Goal: Task Accomplishment & Management: Complete application form

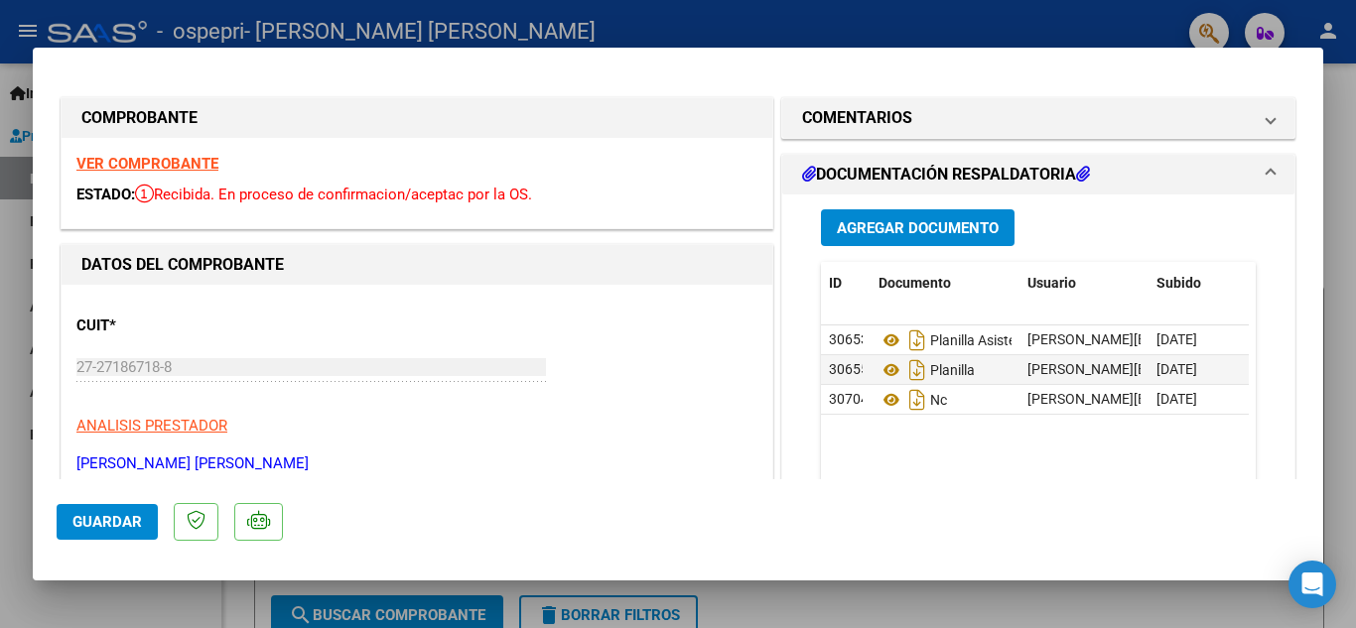
click at [1346, 170] on div at bounding box center [678, 314] width 1356 height 628
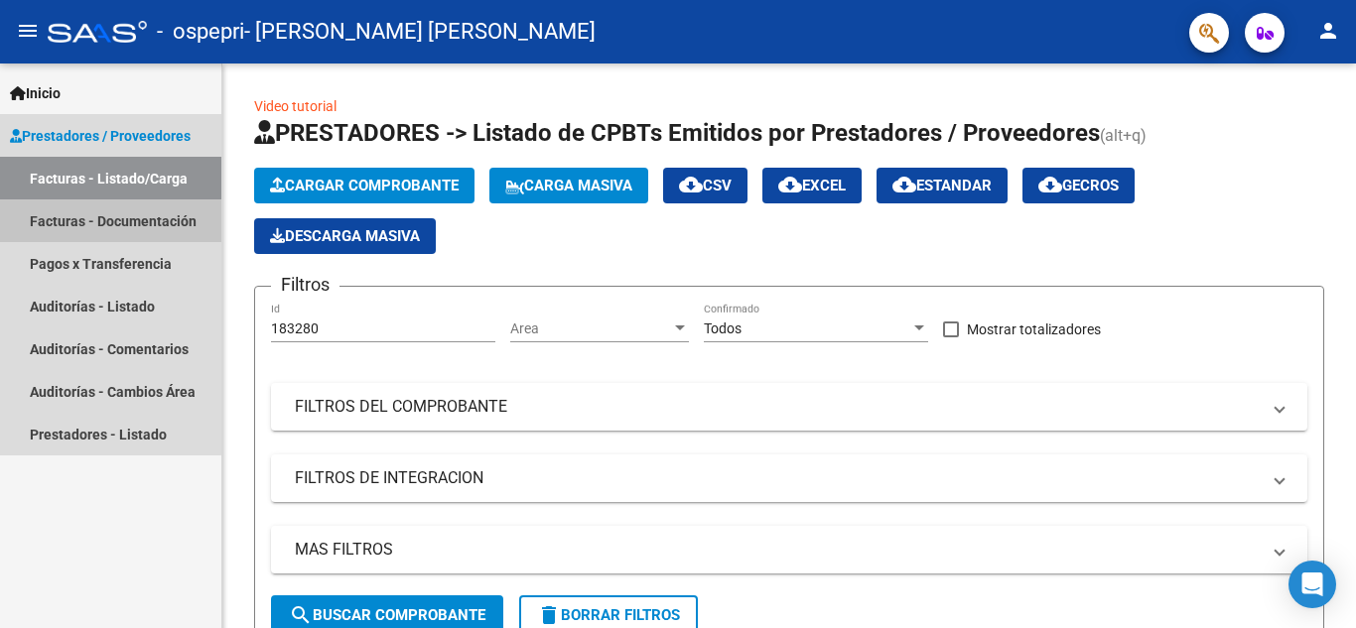
click at [109, 234] on link "Facturas - Documentación" at bounding box center [110, 220] width 221 height 43
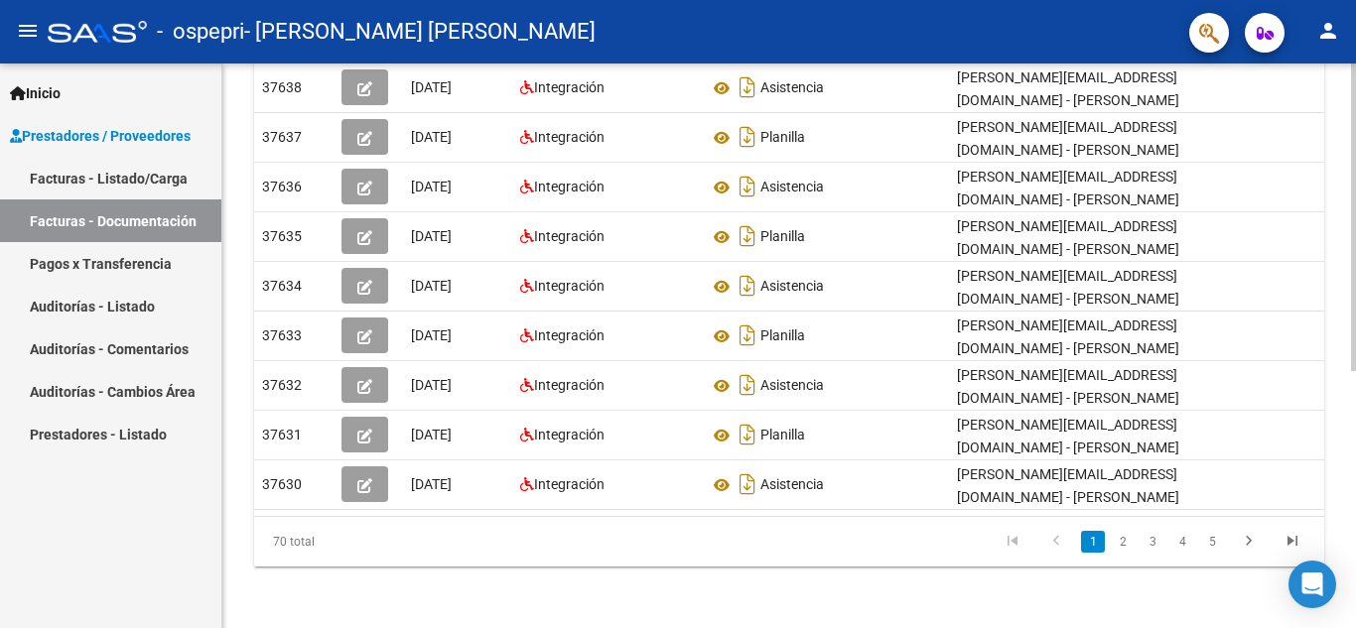
scroll to position [462, 0]
click at [1355, 466] on div at bounding box center [1353, 475] width 5 height 308
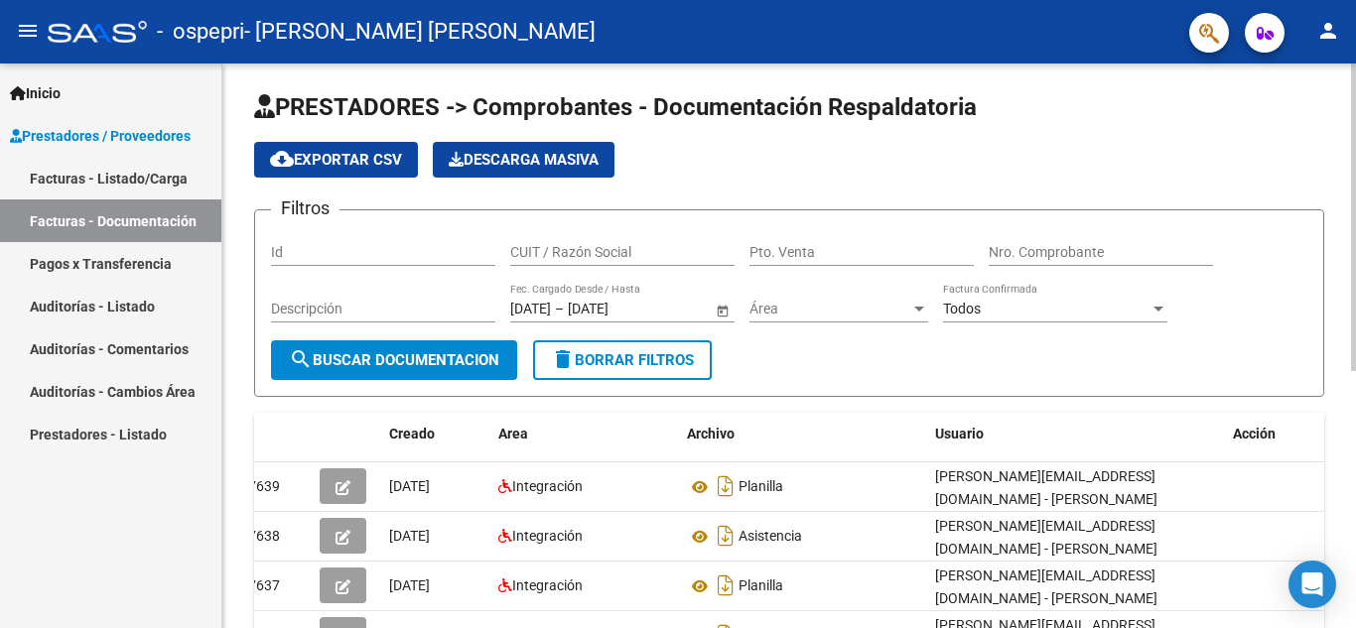
scroll to position [0, 0]
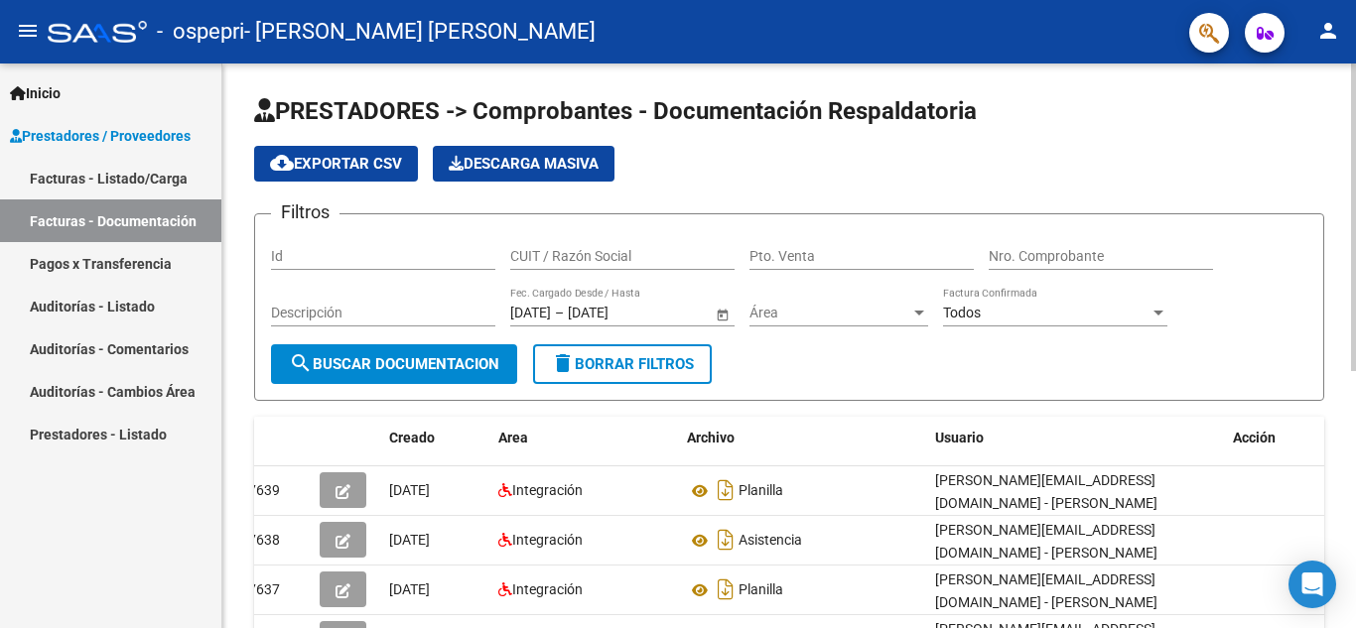
click at [1333, 115] on div "PRESTADORES -> Comprobantes - Documentación Respaldatoria cloud_download Export…" at bounding box center [791, 573] width 1138 height 1019
click at [66, 179] on link "Facturas - Listado/Carga" at bounding box center [110, 178] width 221 height 43
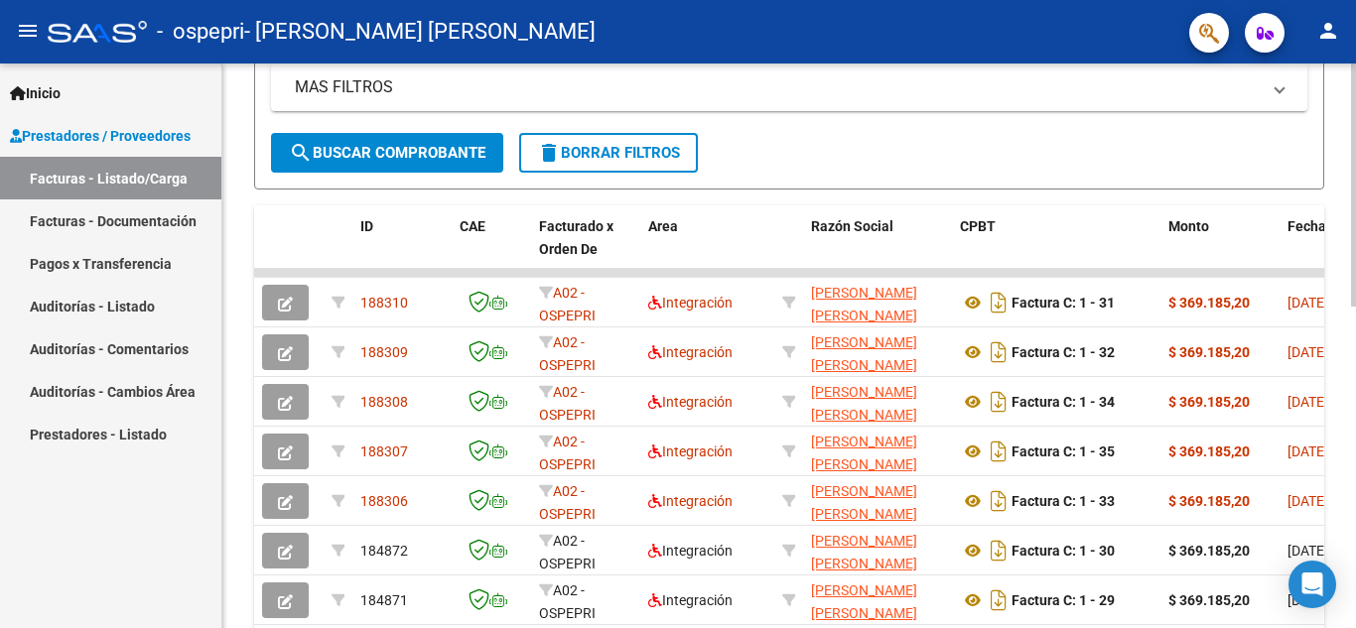
scroll to position [522, 0]
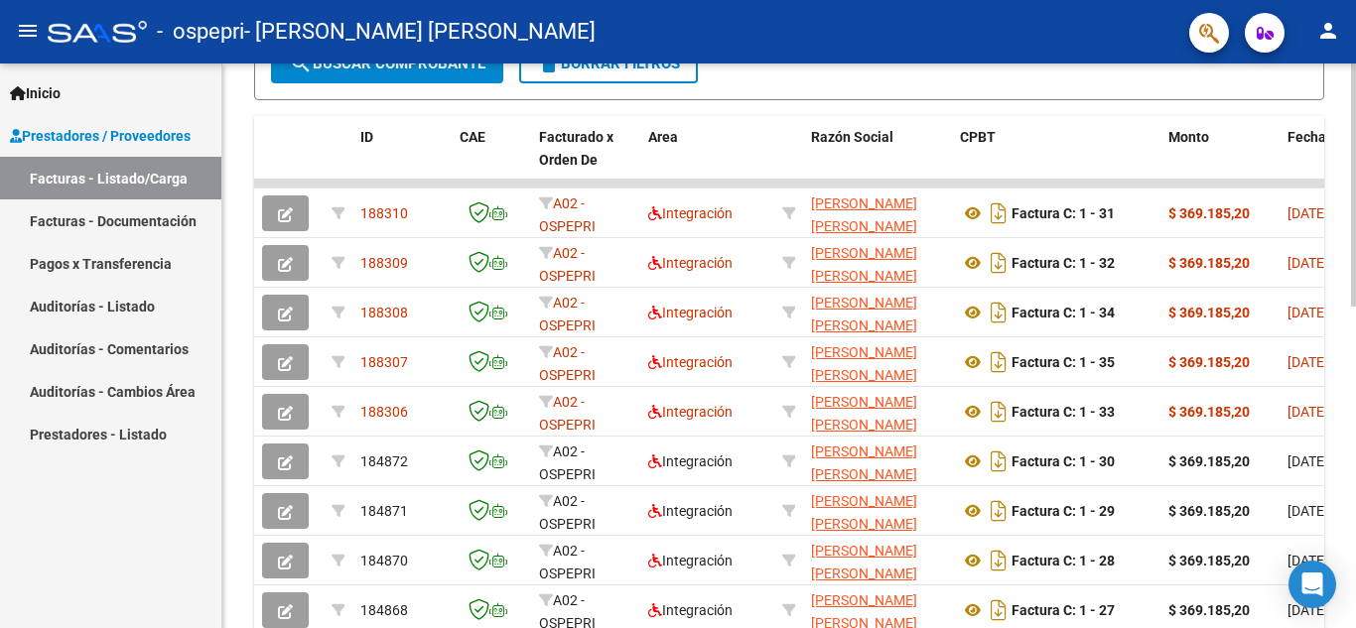
click at [1355, 410] on div at bounding box center [1353, 428] width 5 height 243
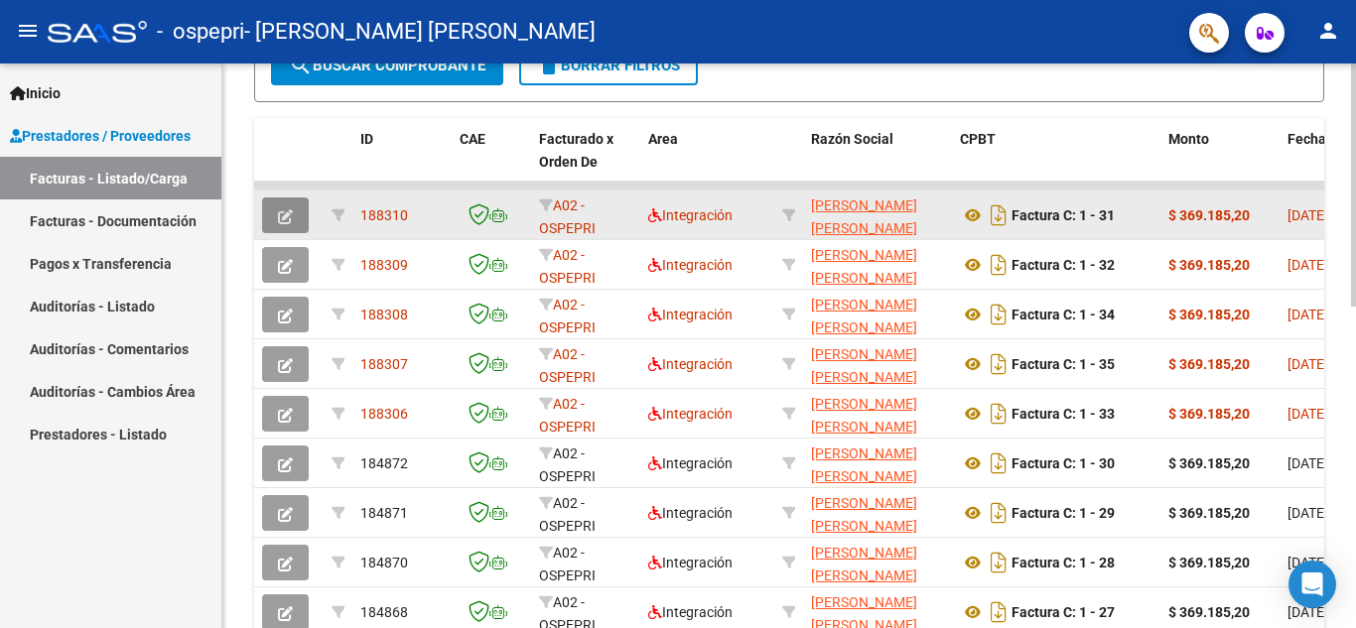
click at [281, 219] on icon "button" at bounding box center [285, 216] width 15 height 15
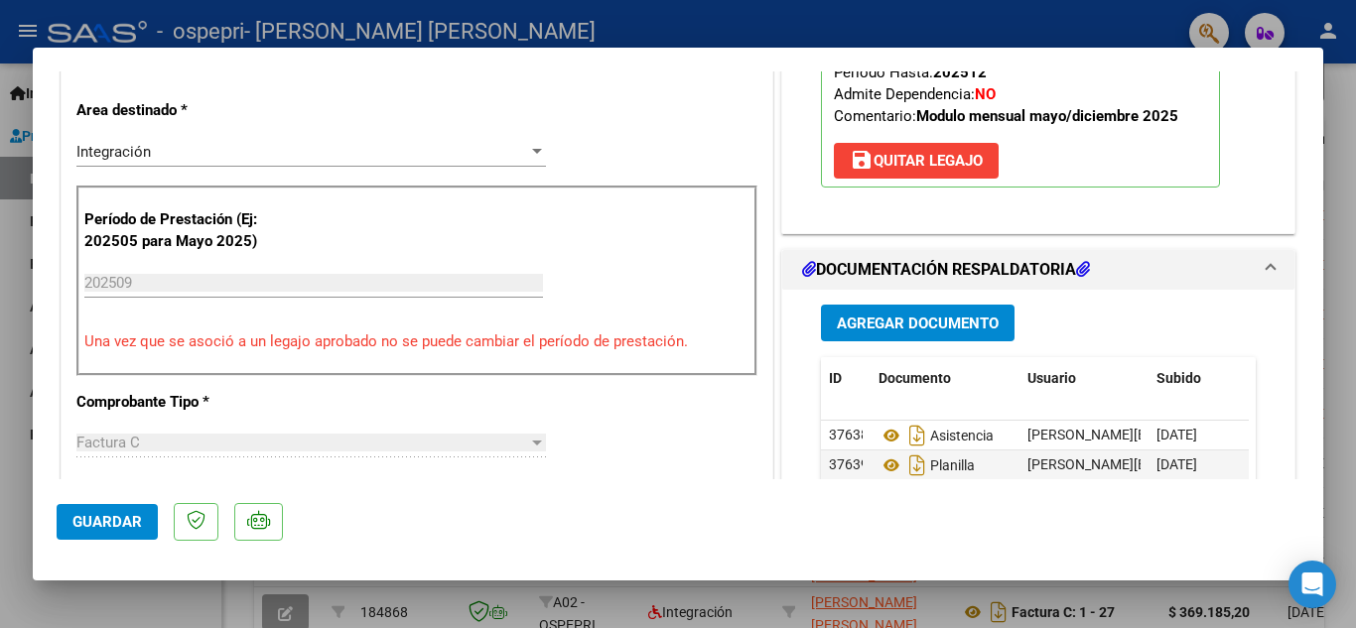
scroll to position [136, 0]
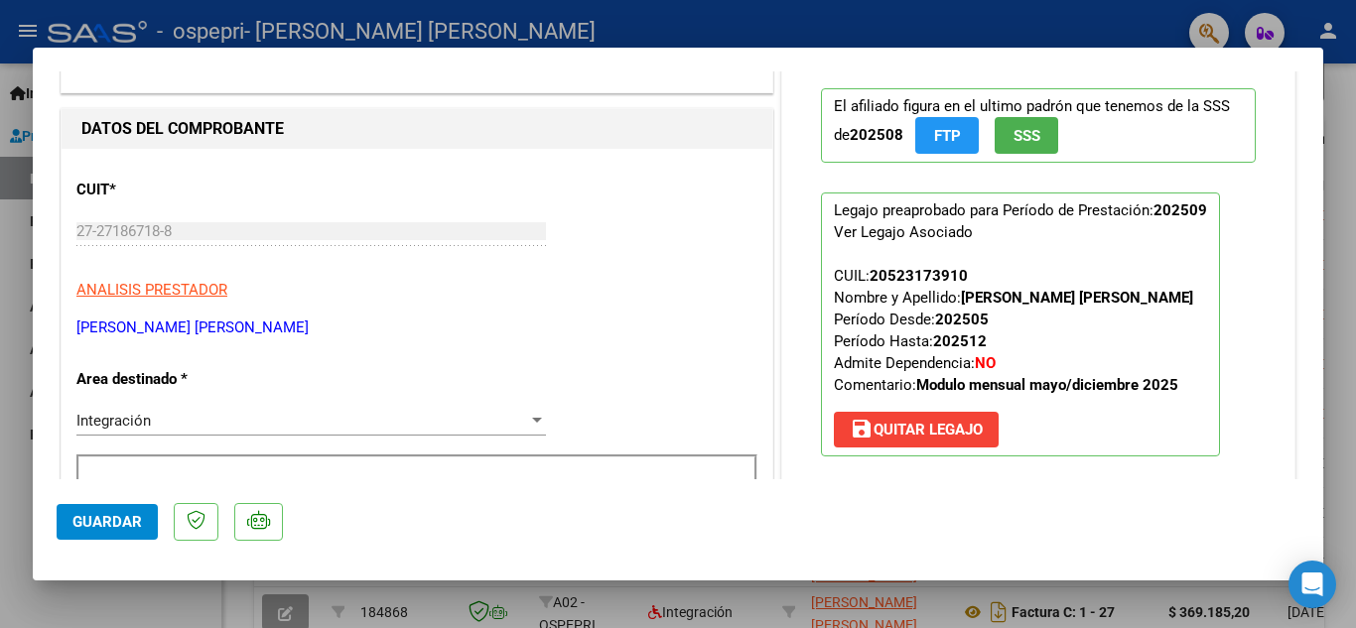
click at [1343, 147] on div at bounding box center [678, 314] width 1356 height 628
type input "$ 0,00"
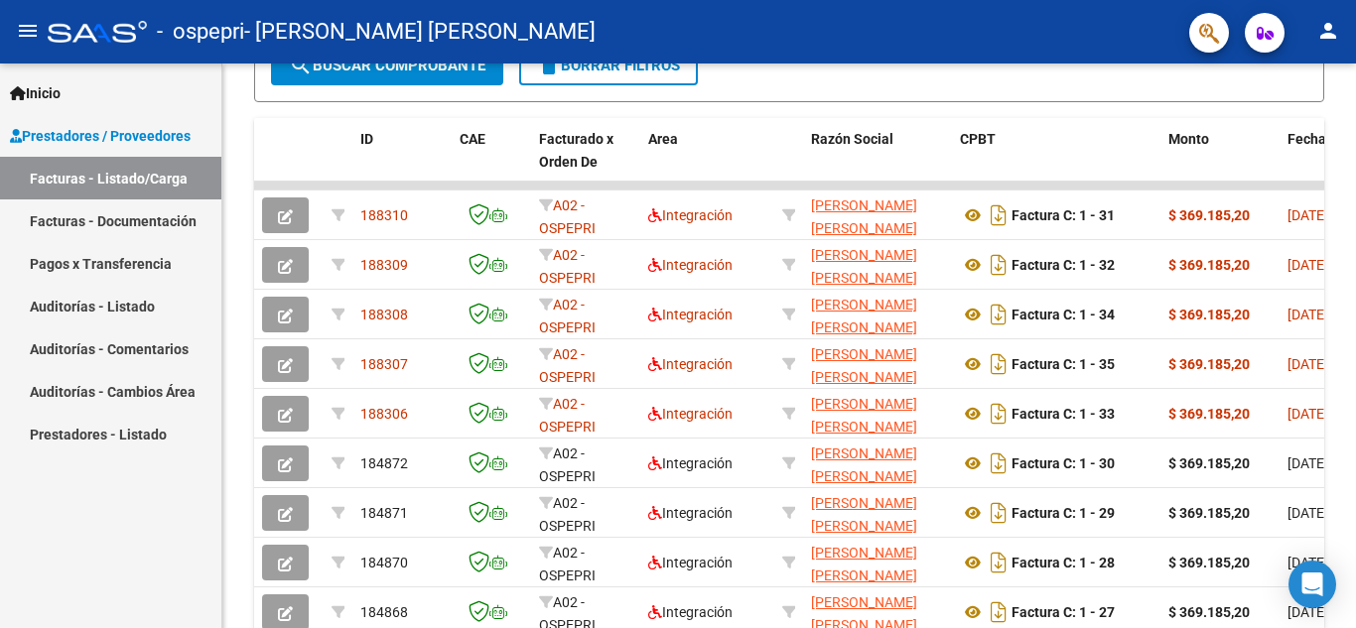
scroll to position [550, 0]
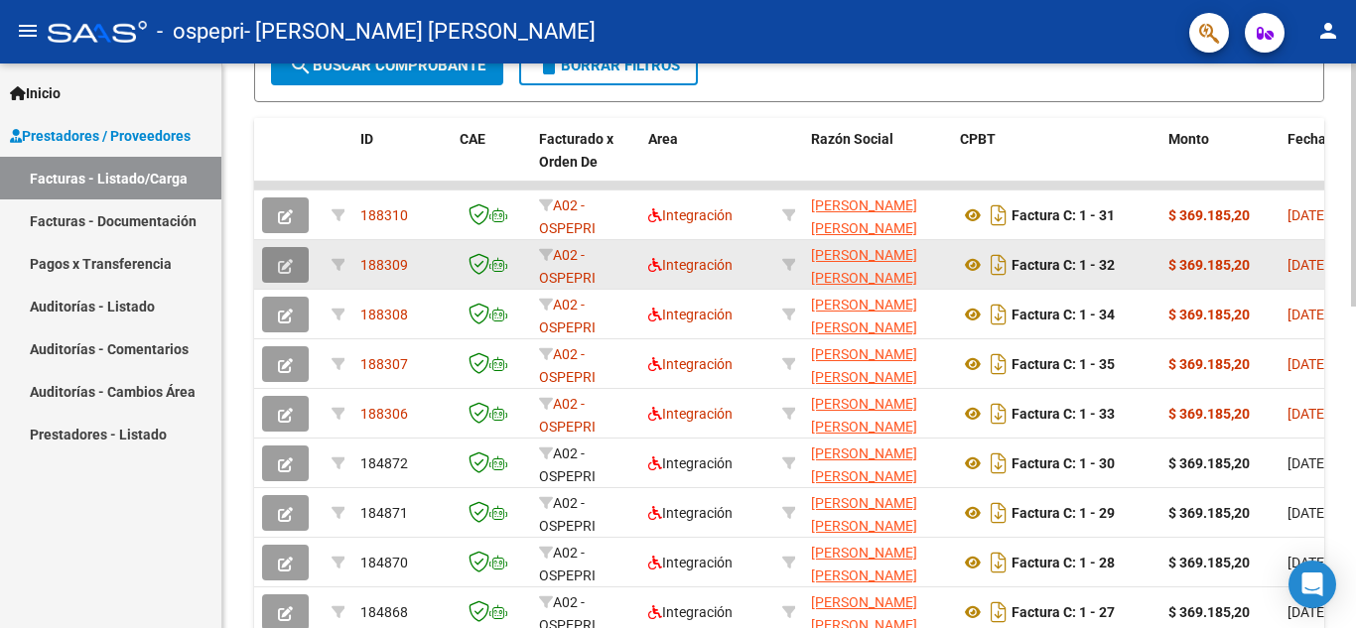
click at [288, 269] on icon "button" at bounding box center [285, 266] width 15 height 15
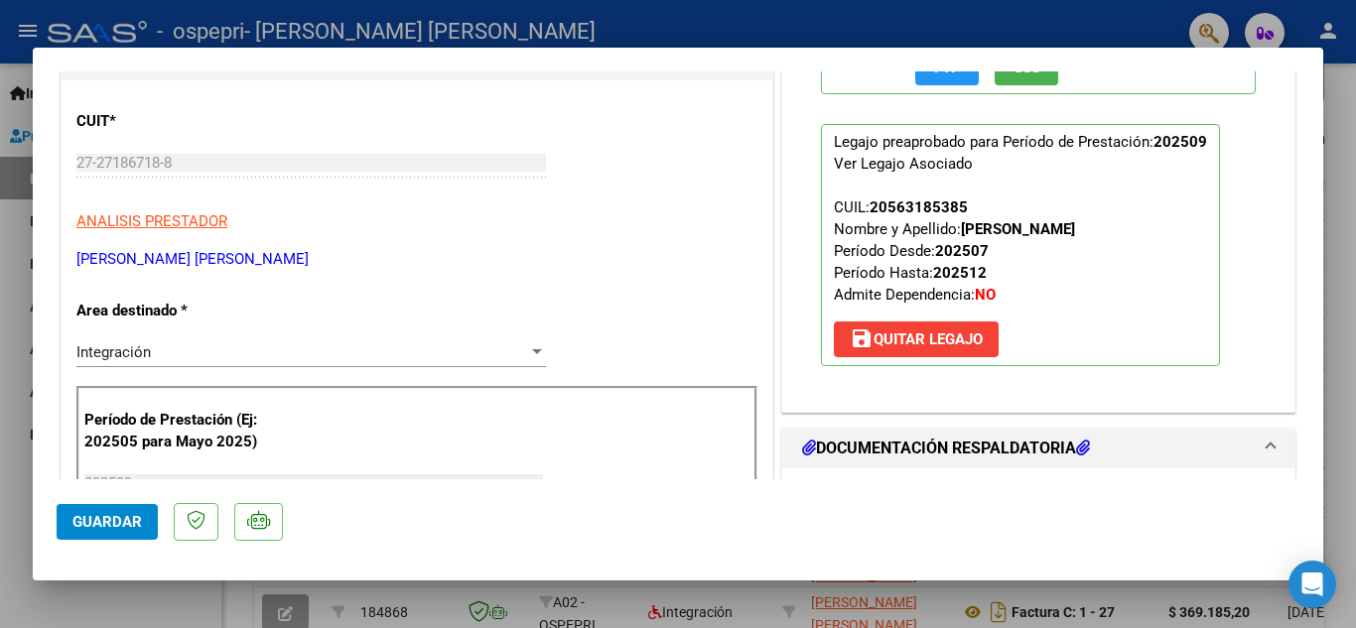
scroll to position [0, 0]
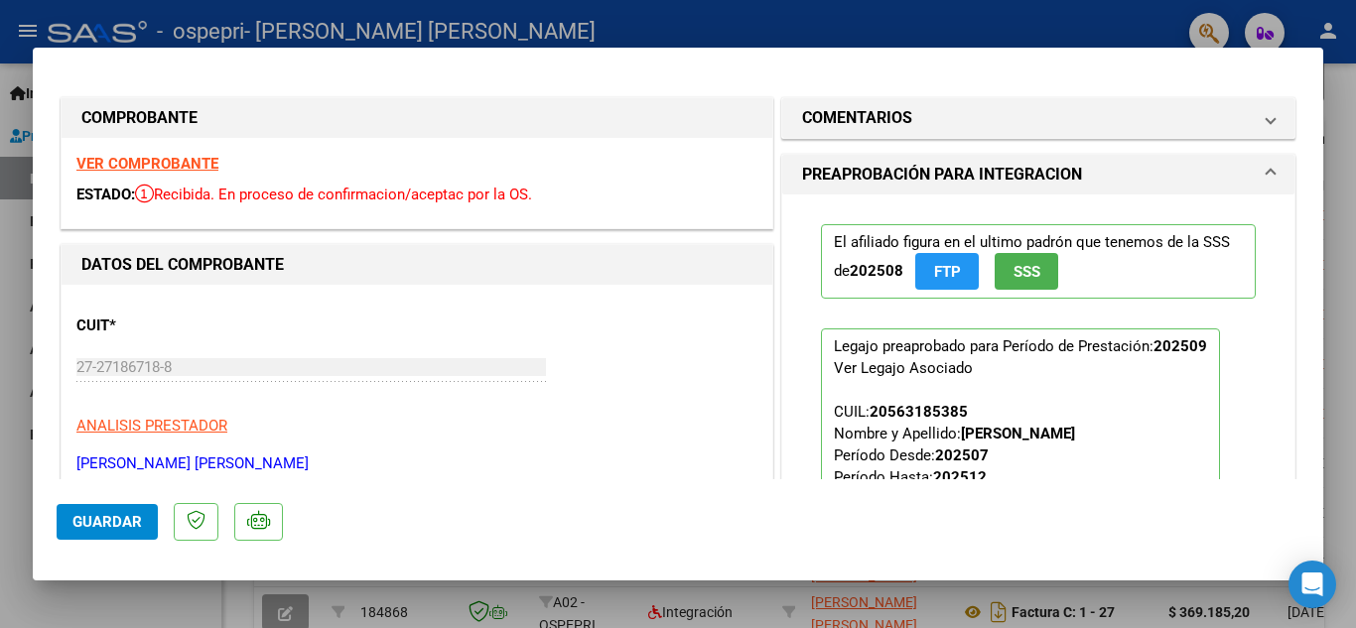
click at [1355, 129] on div at bounding box center [678, 314] width 1356 height 628
type input "$ 0,00"
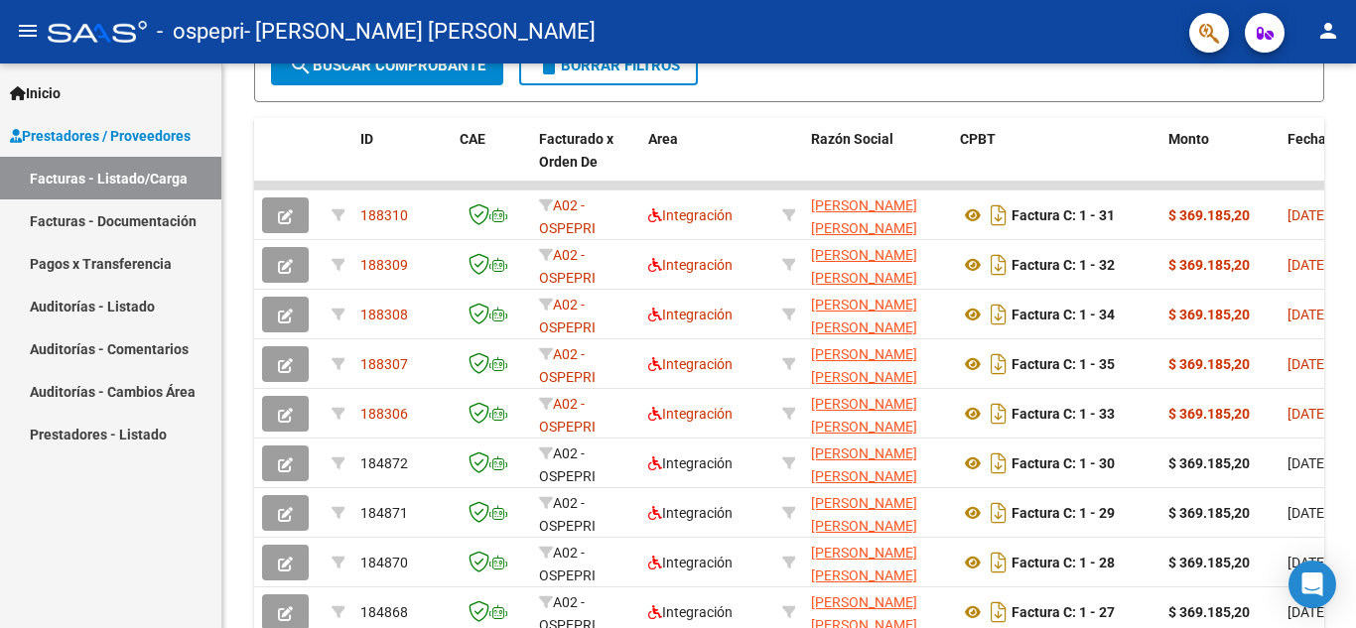
scroll to position [550, 0]
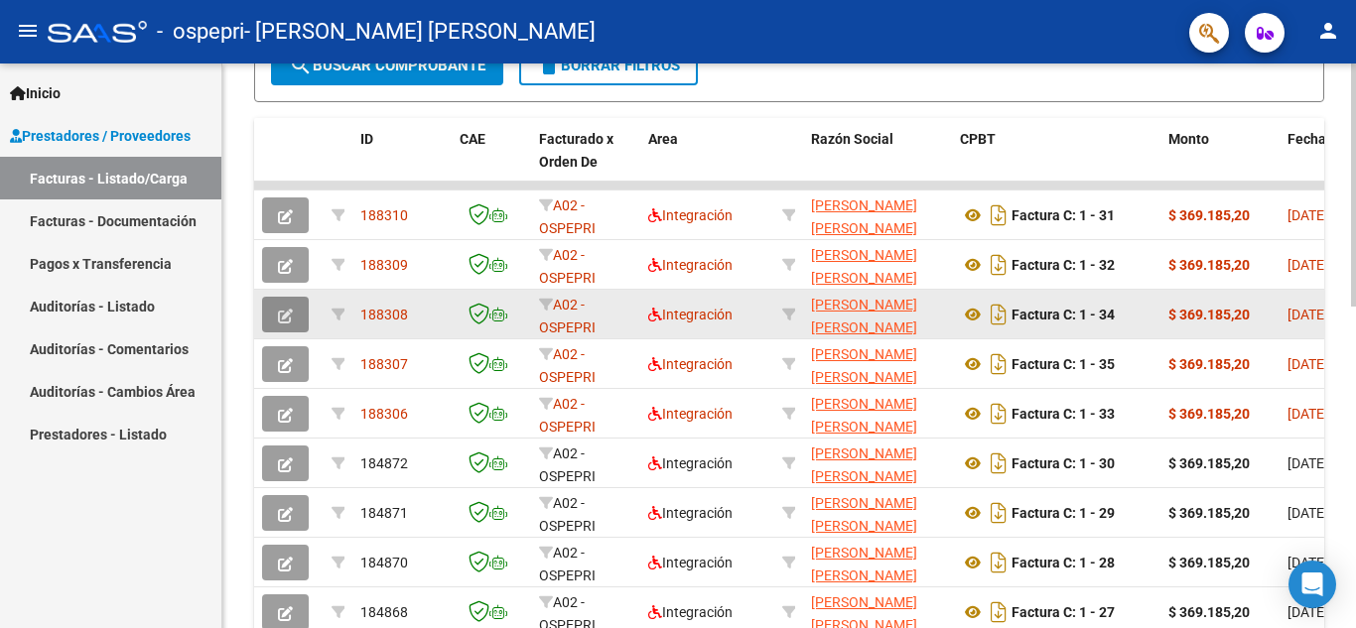
click at [280, 317] on icon "button" at bounding box center [285, 316] width 15 height 15
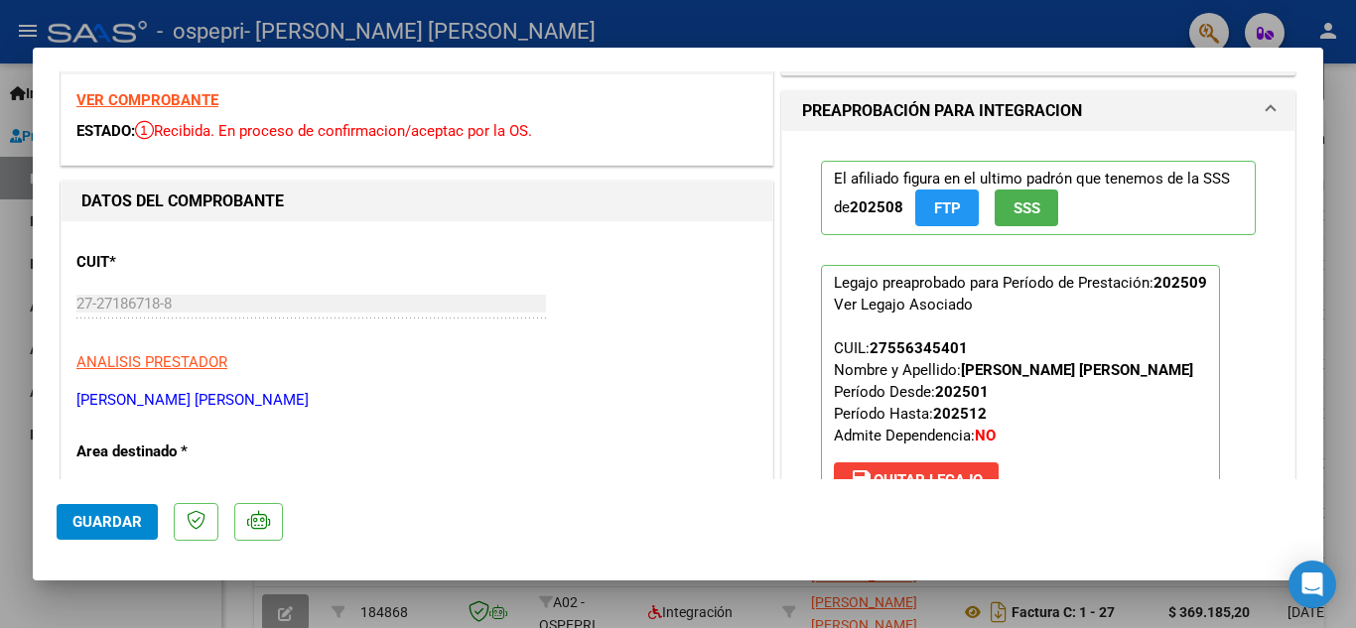
scroll to position [0, 0]
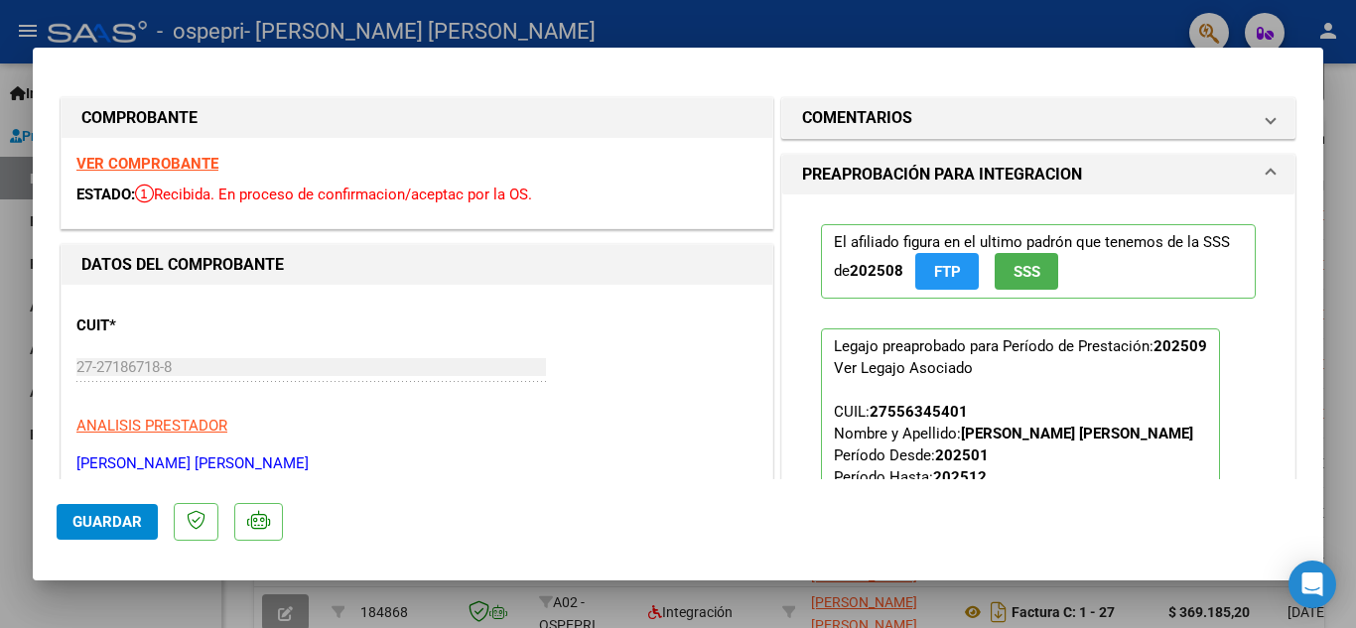
click at [1352, 203] on div at bounding box center [678, 314] width 1356 height 628
type input "$ 0,00"
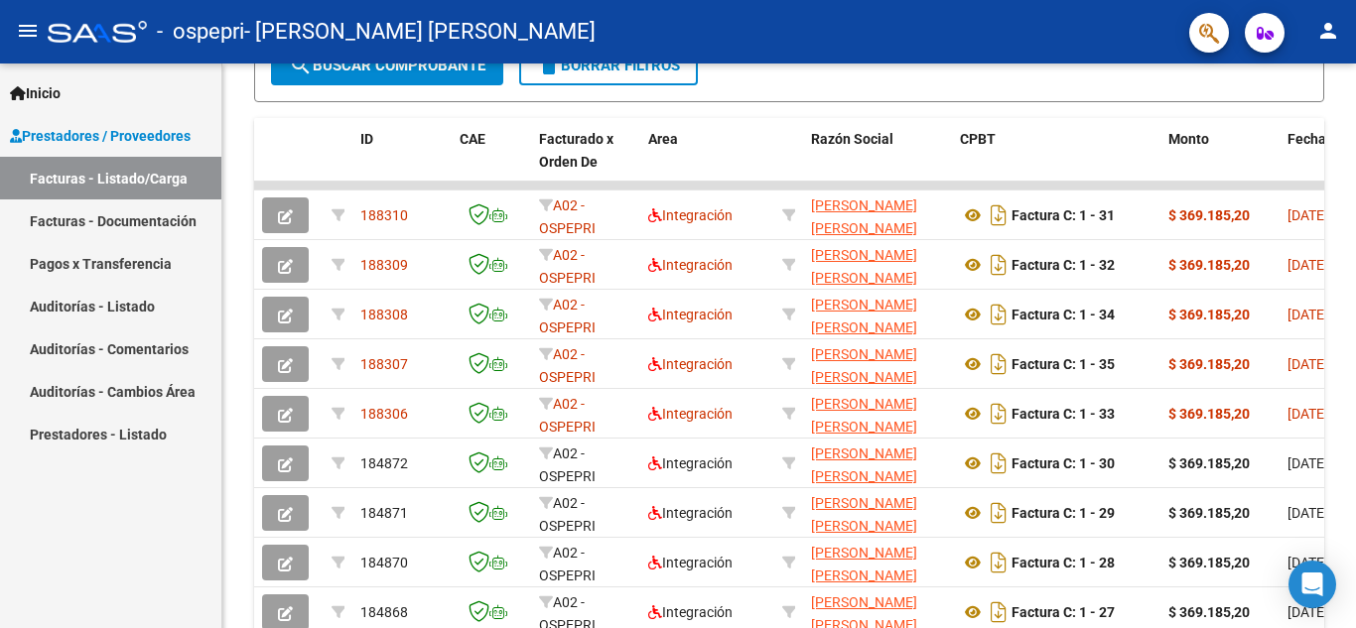
scroll to position [550, 0]
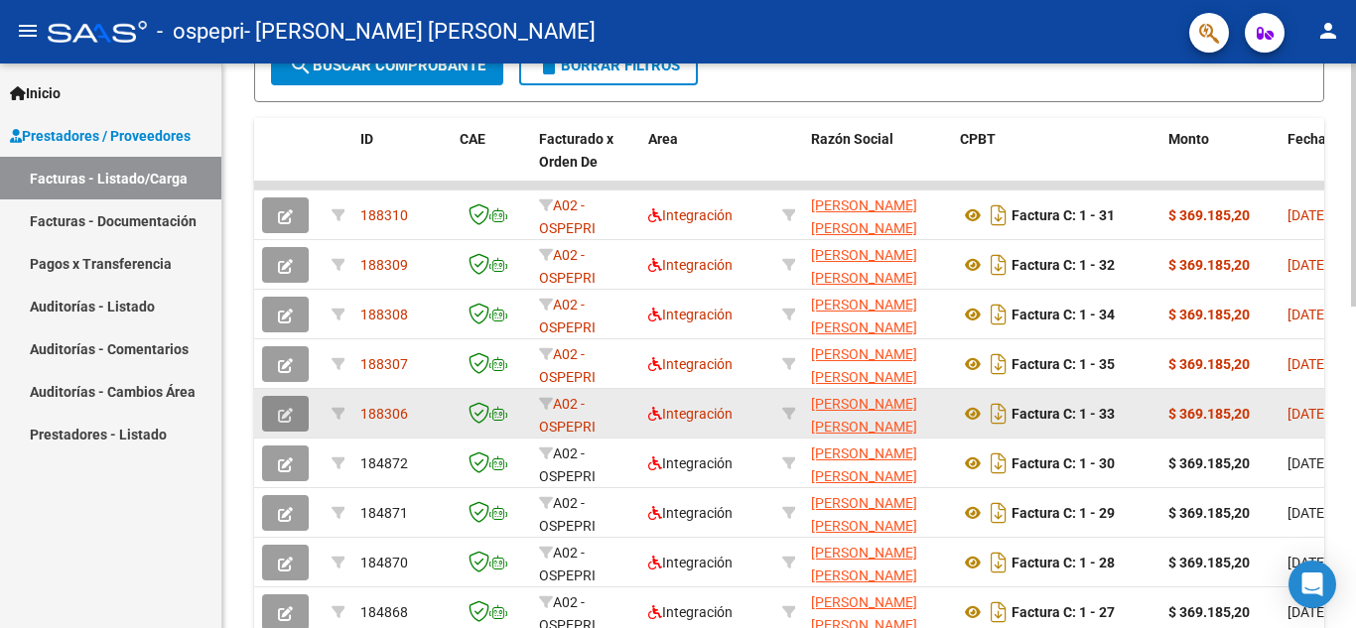
click at [283, 417] on icon "button" at bounding box center [285, 415] width 15 height 15
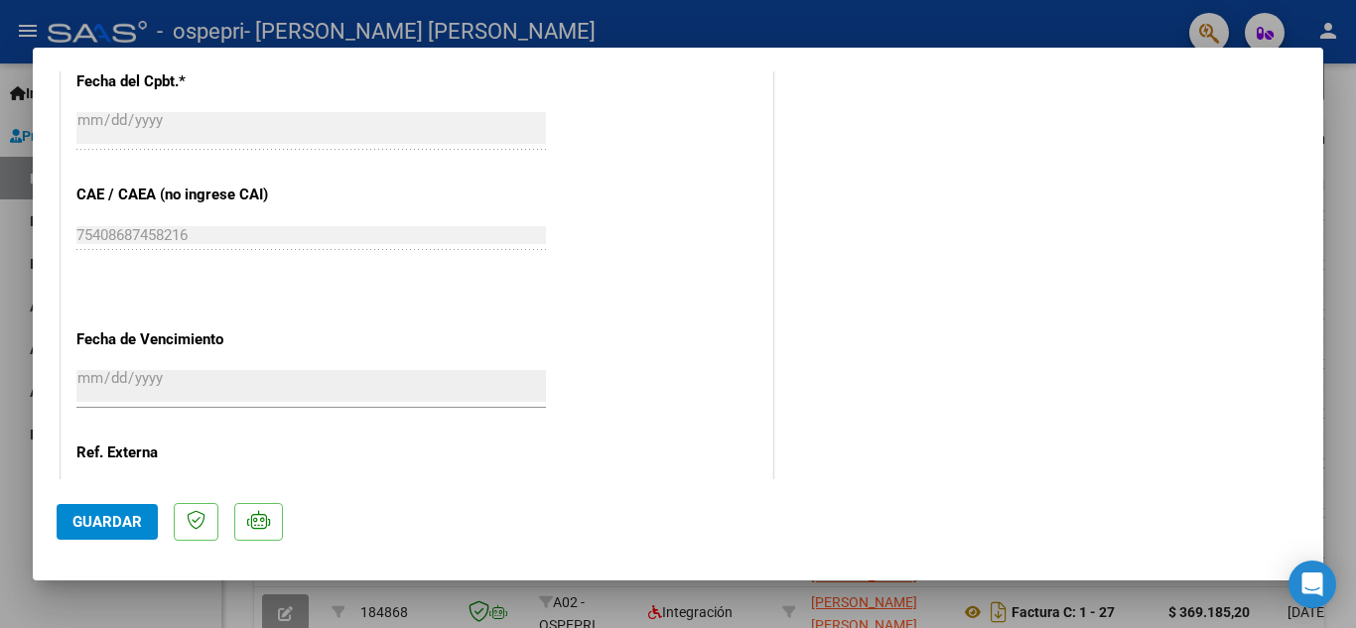
scroll to position [0, 0]
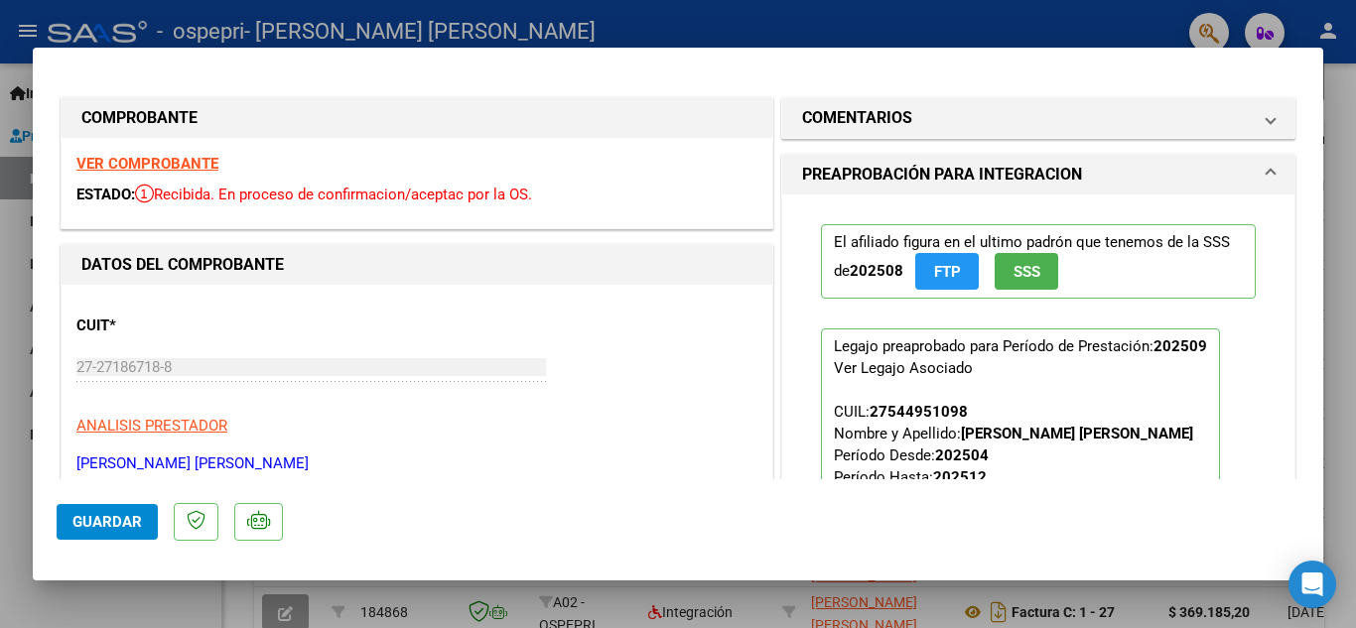
click at [1355, 109] on div at bounding box center [678, 314] width 1356 height 628
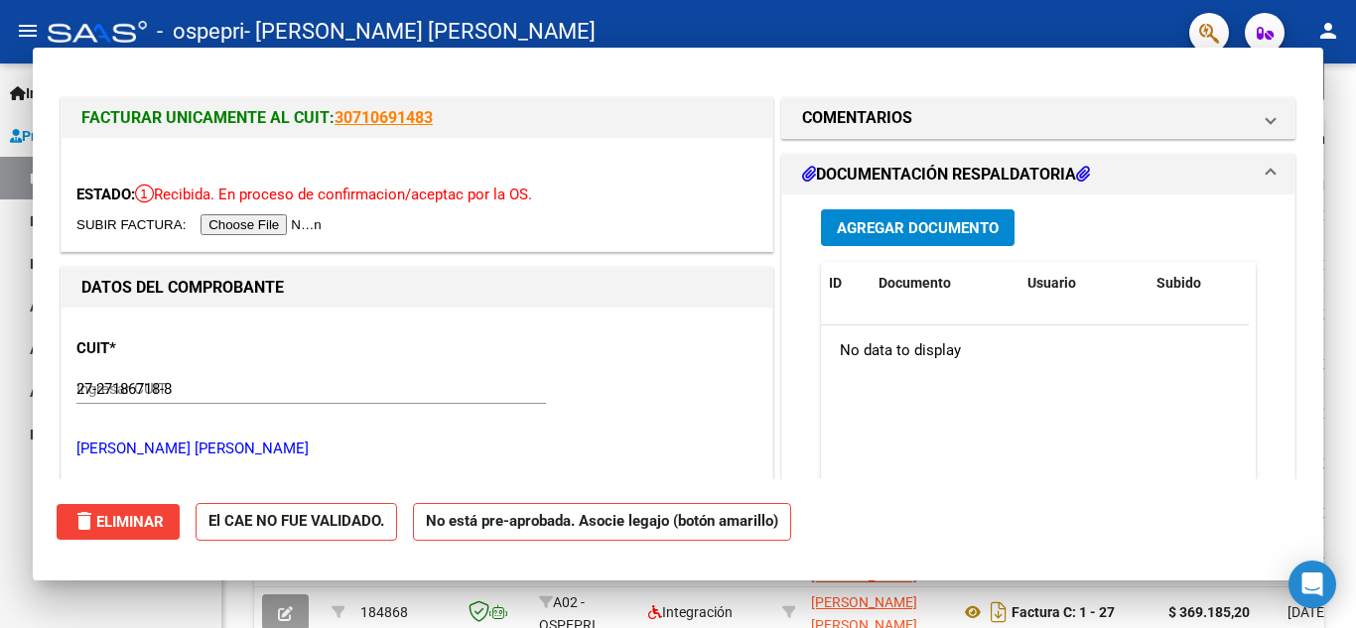
type input "$ 0,00"
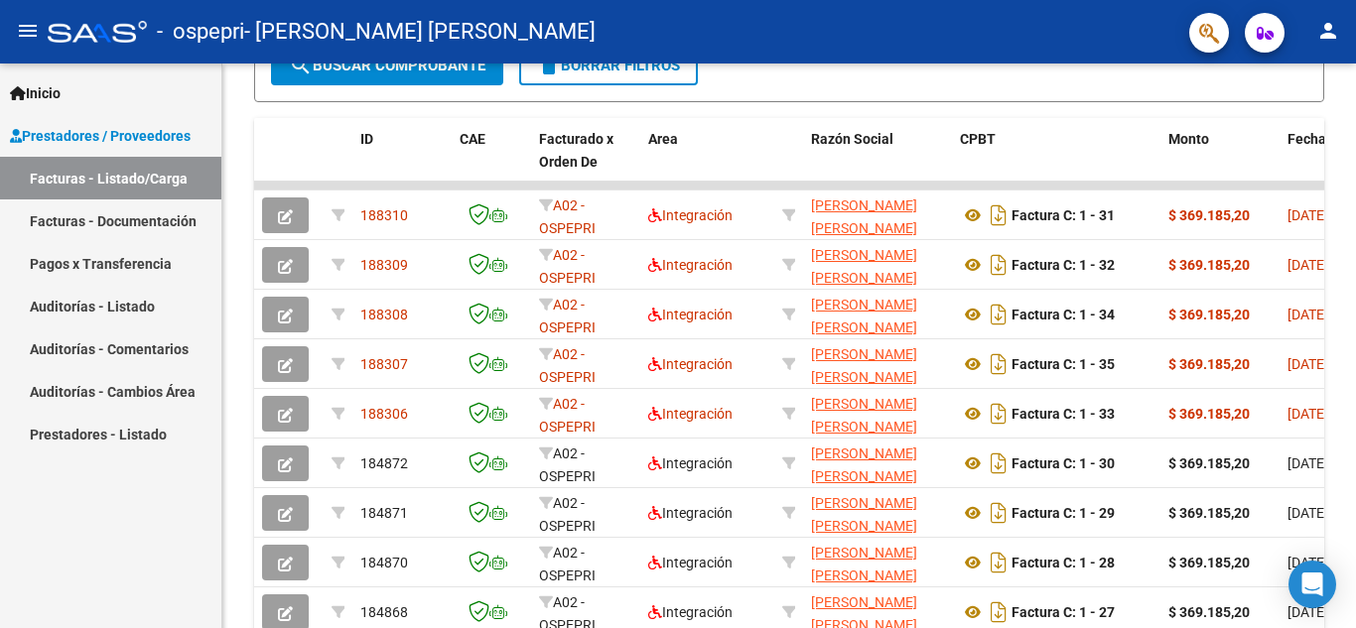
scroll to position [550, 0]
click at [1335, 37] on mat-icon "person" at bounding box center [1328, 31] width 24 height 24
